Goal: Check status: Check status

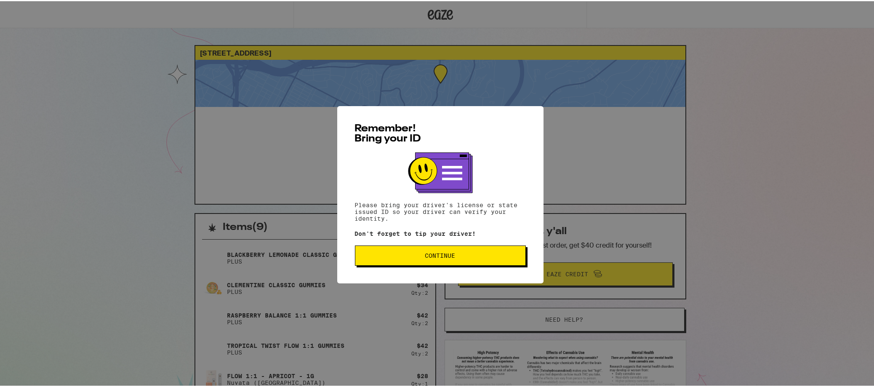
click at [446, 257] on span "Continue" at bounding box center [440, 254] width 30 height 6
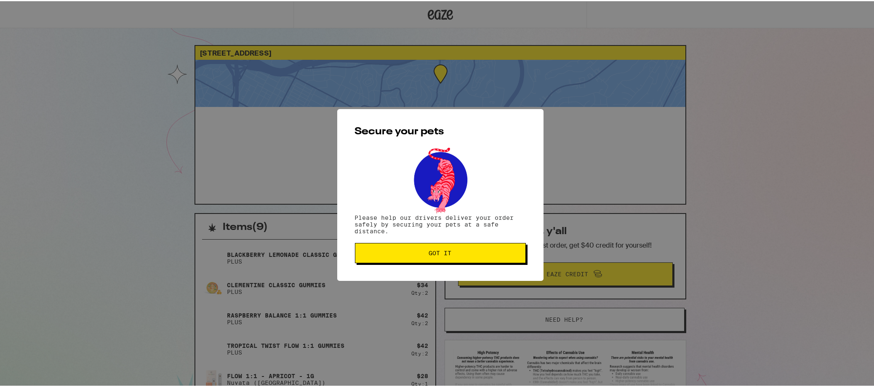
click at [446, 255] on span "Got it" at bounding box center [440, 252] width 23 height 6
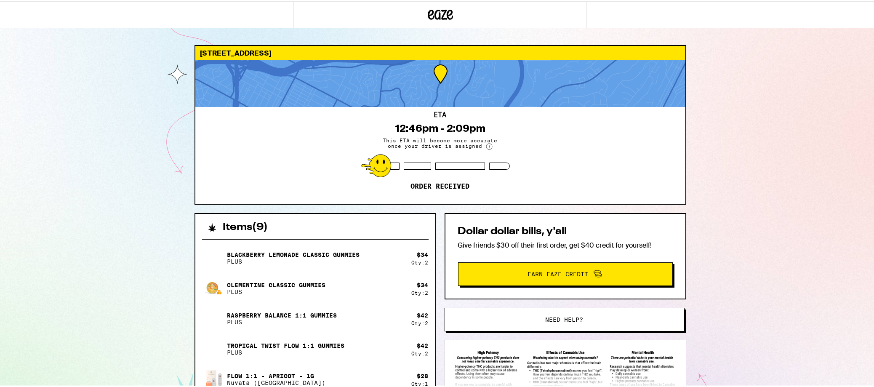
click at [775, 254] on div "[STREET_ADDRESS] ETA 12:46pm - 2:09pm This ETA will become more accurate once y…" at bounding box center [440, 271] width 880 height 542
click at [748, 227] on div "[STREET_ADDRESS] ETA 12:46pm - 2:09pm This ETA will become more accurate once y…" at bounding box center [440, 271] width 880 height 542
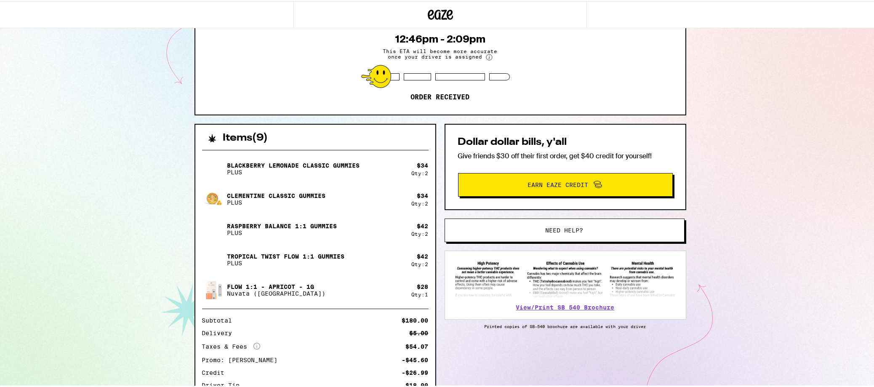
scroll to position [156, 0]
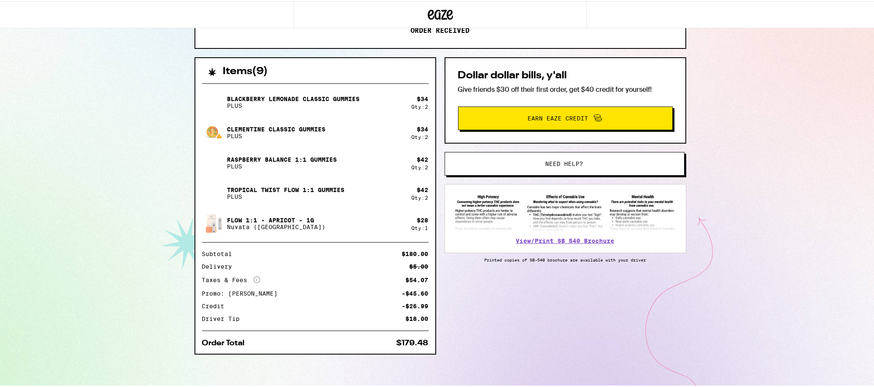
click at [819, 138] on div "[STREET_ADDRESS] ETA 12:46pm - 2:09pm This ETA will become more accurate once y…" at bounding box center [440, 115] width 880 height 542
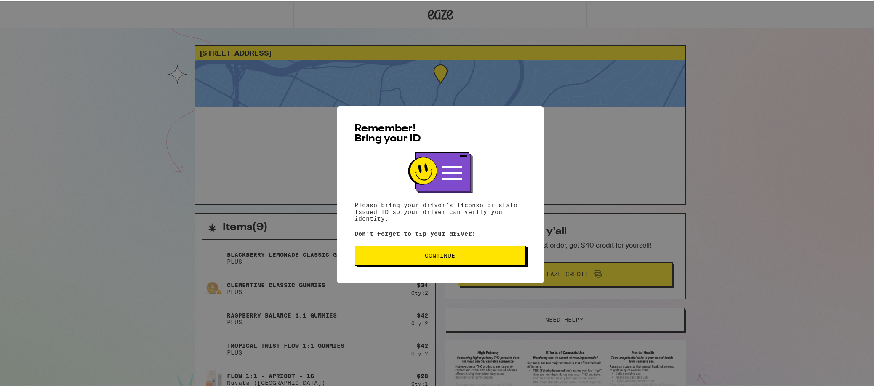
click at [447, 256] on span "Continue" at bounding box center [440, 254] width 30 height 6
click at [428, 260] on button "Continue" at bounding box center [440, 254] width 171 height 20
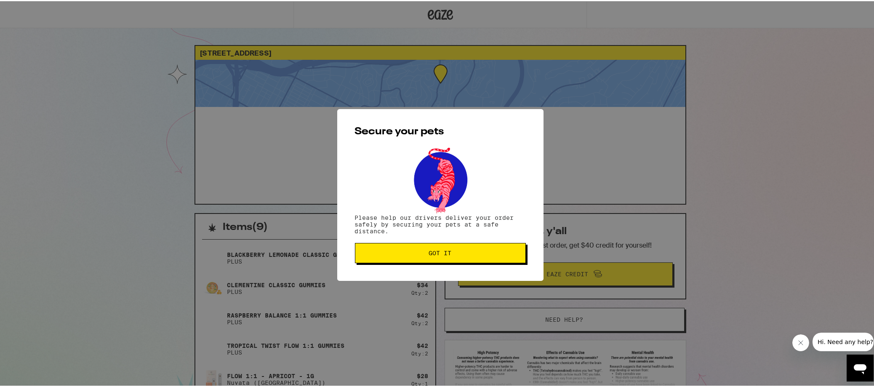
click at [442, 255] on span "Got it" at bounding box center [440, 252] width 23 height 6
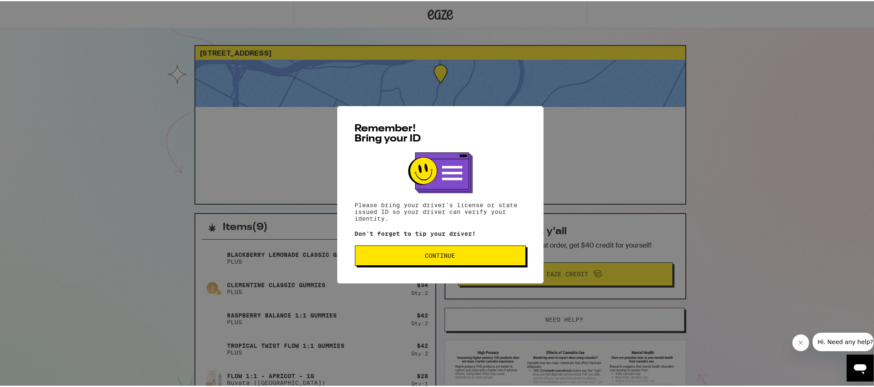
click at [808, 58] on div "Remember! Bring your ID Please bring your driver's license or state issued ID s…" at bounding box center [440, 193] width 880 height 387
